Goal: Task Accomplishment & Management: Use online tool/utility

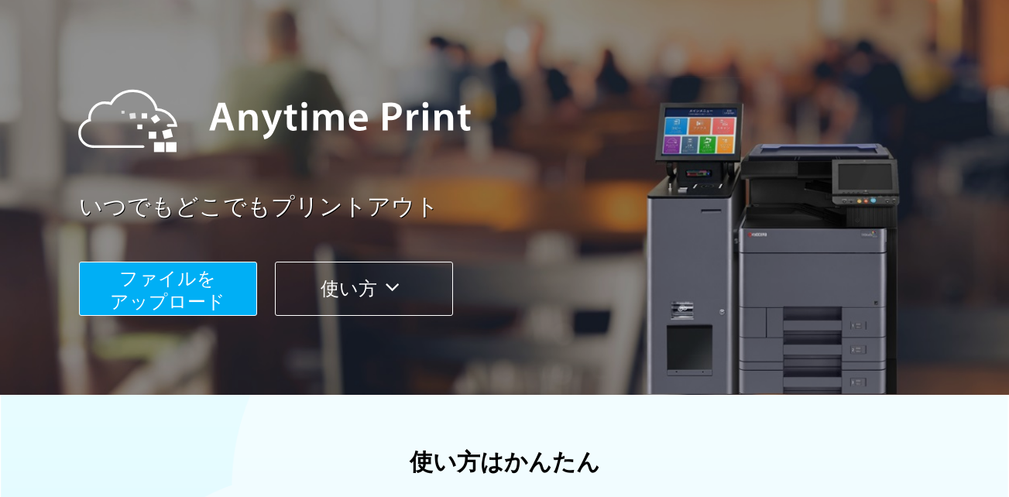
scroll to position [232, 0]
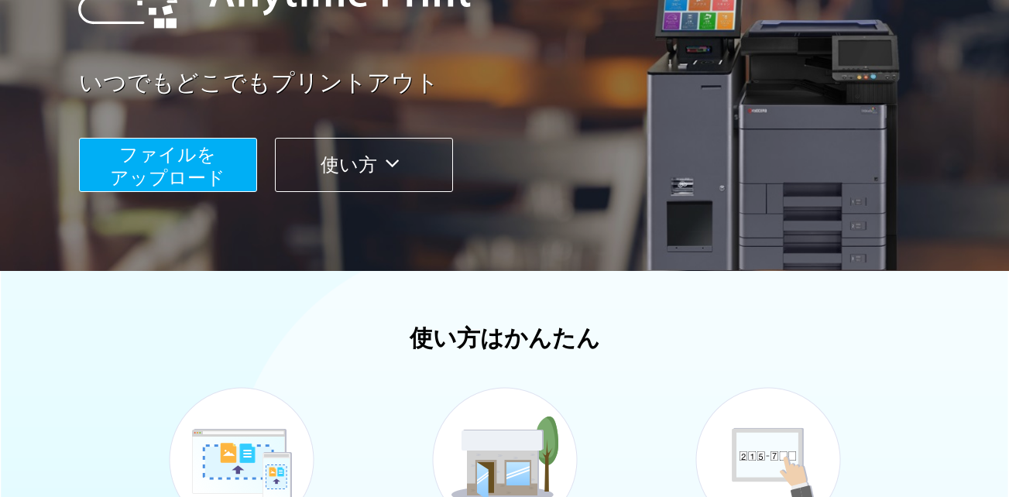
click at [197, 178] on span "ファイルを ​​アップロード" at bounding box center [167, 166] width 115 height 44
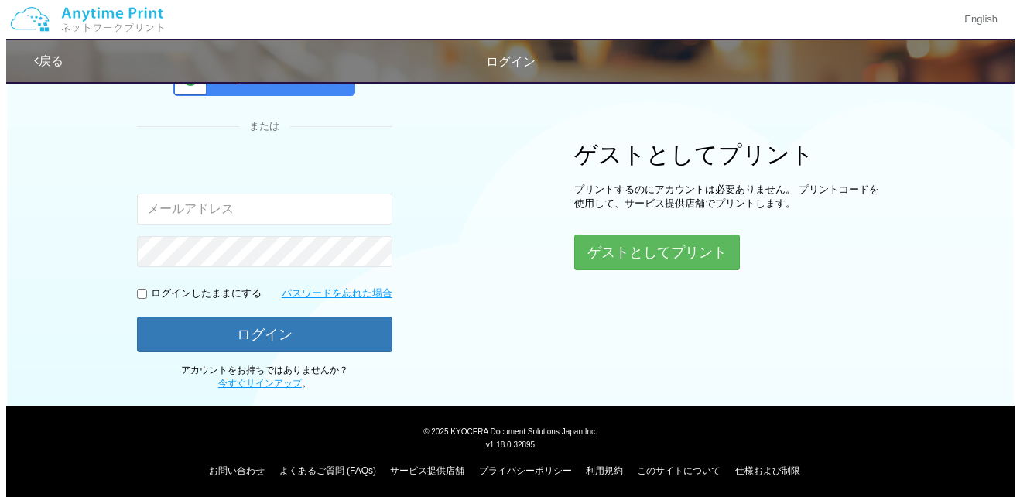
scroll to position [157, 0]
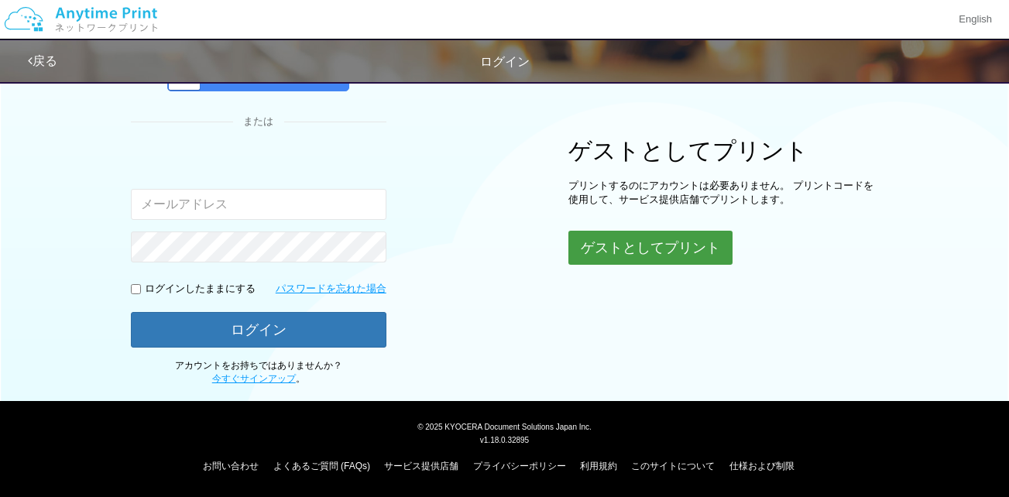
click at [650, 243] on button "ゲストとしてプリント" at bounding box center [650, 248] width 164 height 34
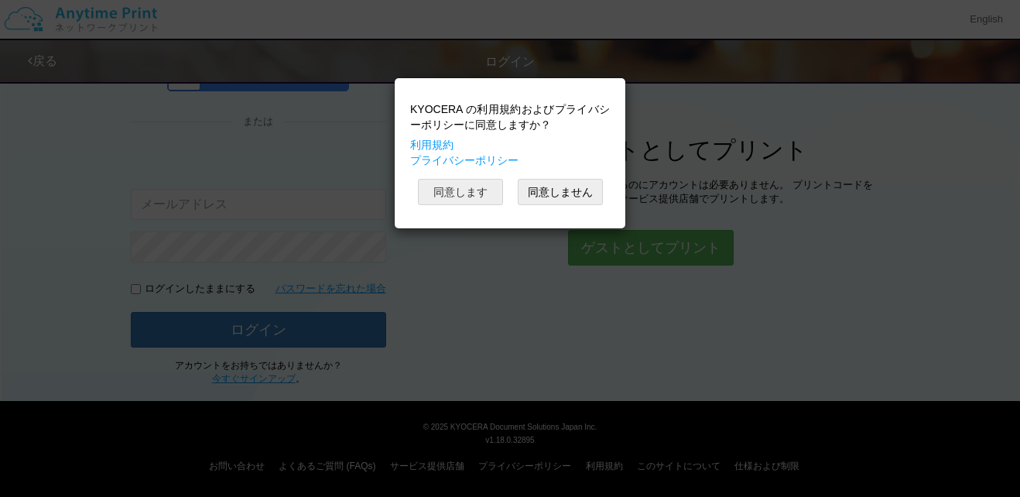
click at [487, 195] on button "同意します" at bounding box center [460, 192] width 85 height 26
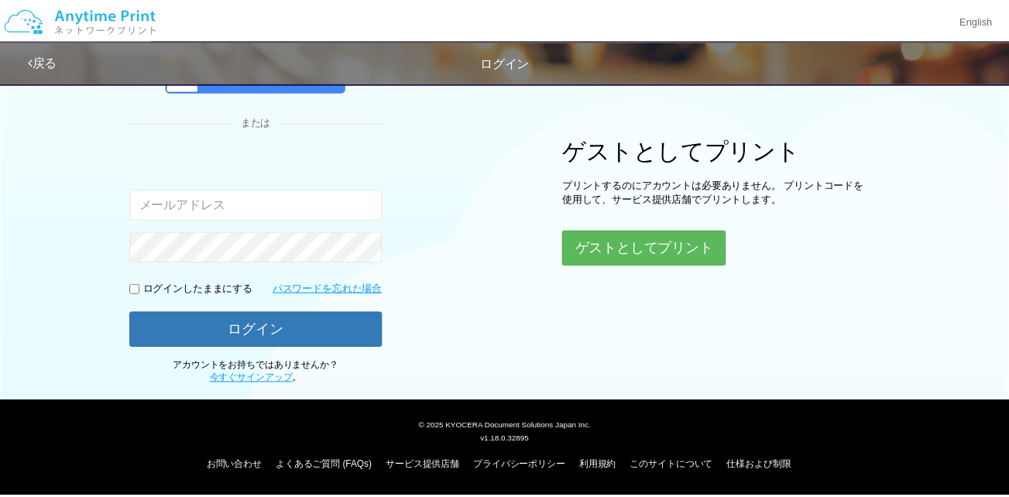
scroll to position [39, 0]
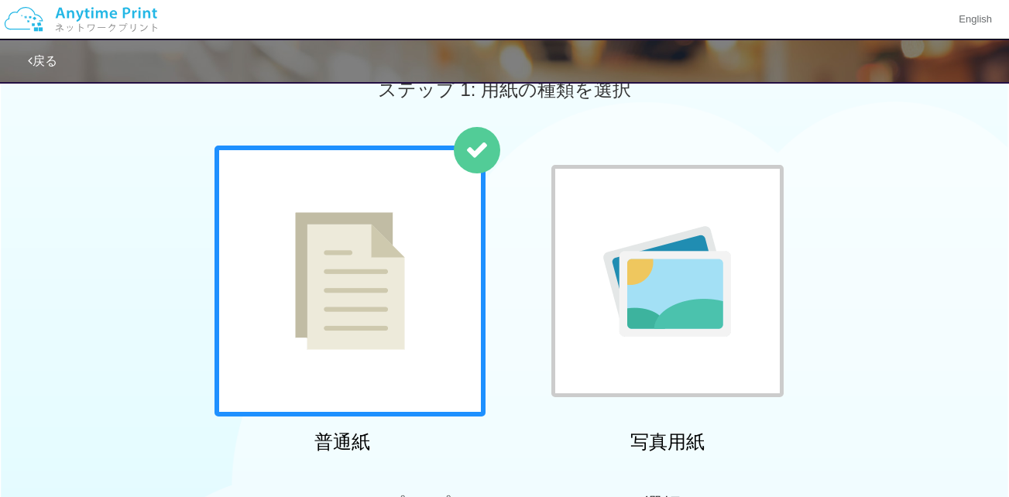
click at [423, 235] on div at bounding box center [349, 281] width 271 height 271
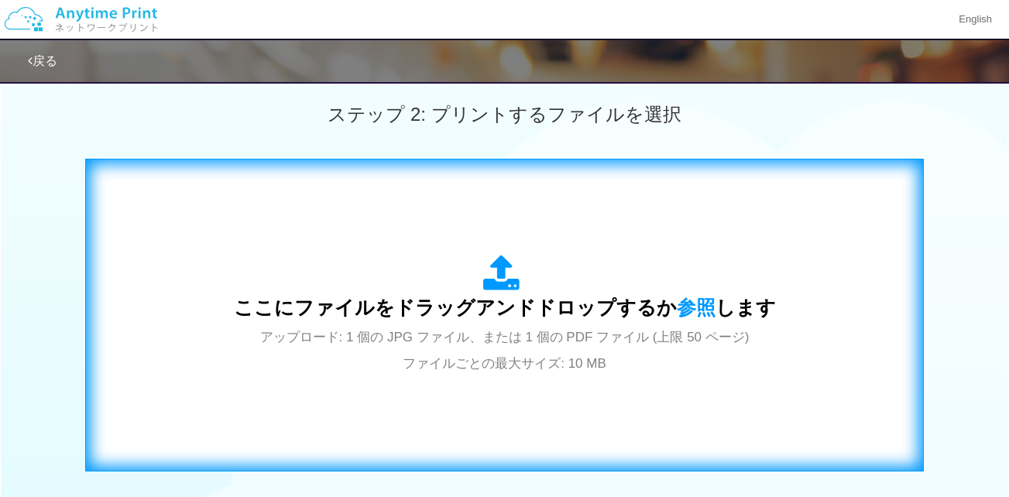
scroll to position [426, 0]
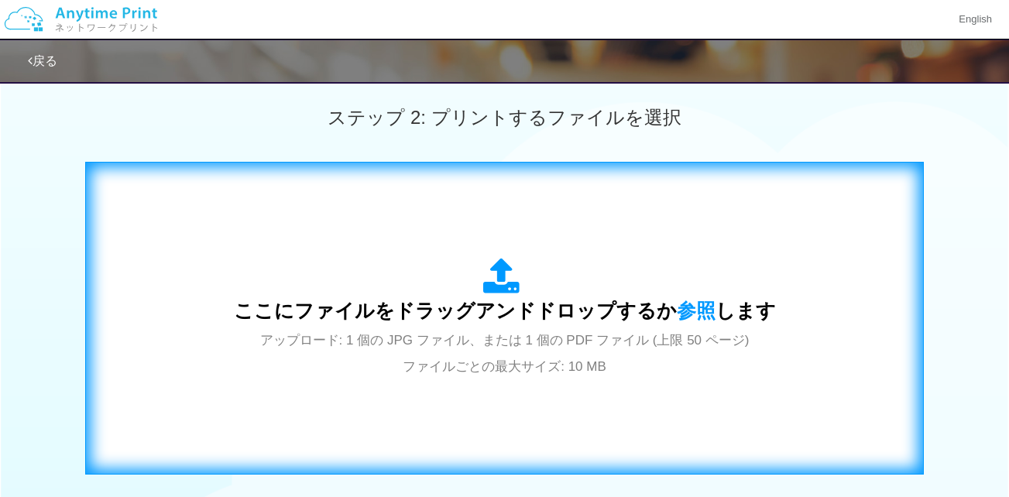
click at [508, 254] on div "ここにファイルをドラッグアンドドロップするか 参照 します アップロード: 1 個の JPG ファイル、または 1 個の PDF ファイル (上限 50 ペー…" at bounding box center [504, 318] width 806 height 280
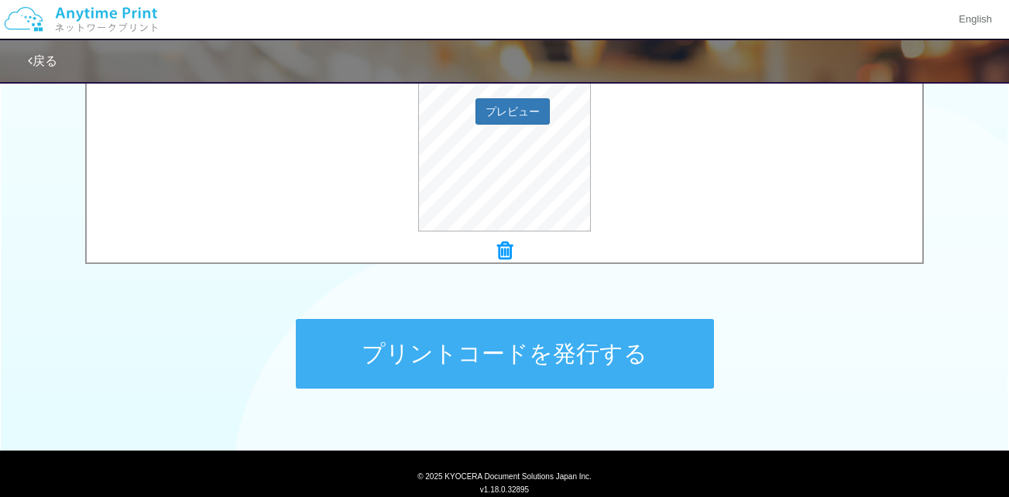
scroll to position [658, 0]
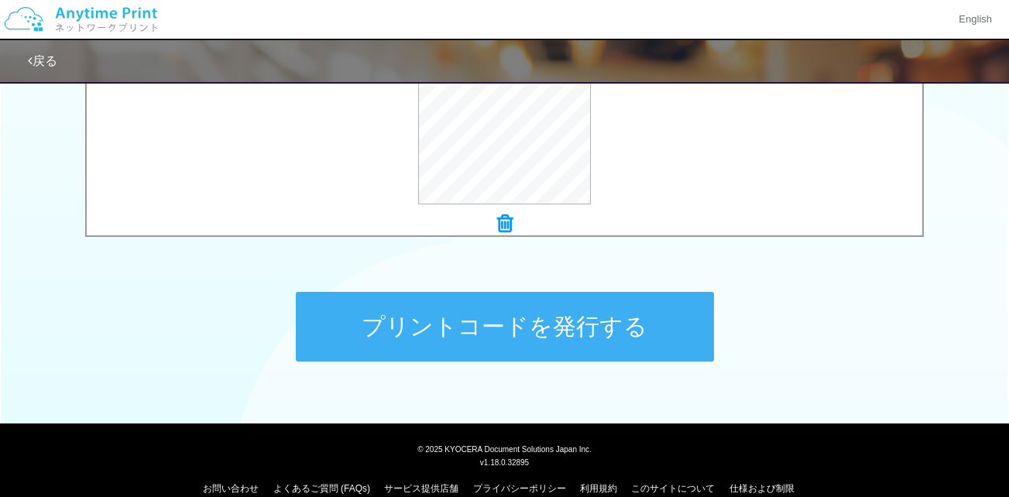
click at [478, 307] on button "プリントコードを発行する" at bounding box center [505, 327] width 418 height 70
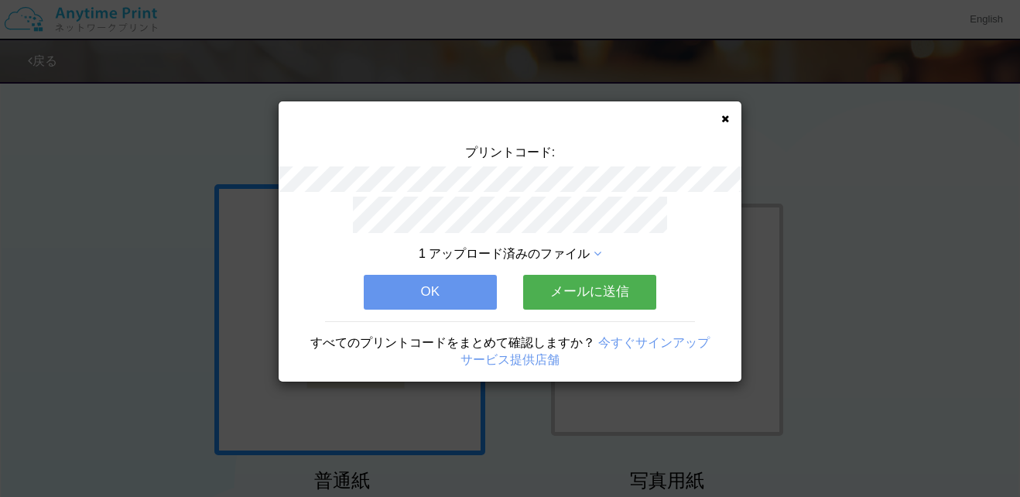
click at [452, 288] on button "OK" at bounding box center [430, 292] width 133 height 34
